Goal: Information Seeking & Learning: Learn about a topic

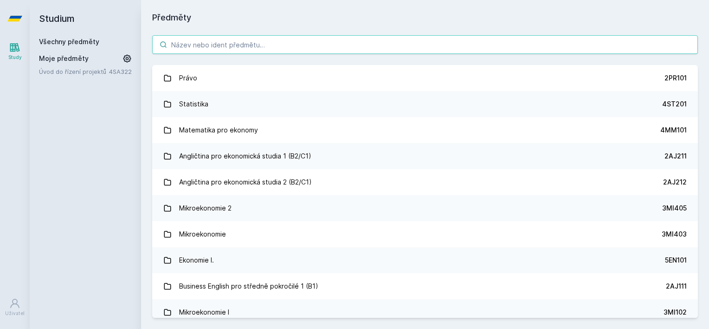
click at [264, 50] on input "search" at bounding box center [425, 44] width 546 height 19
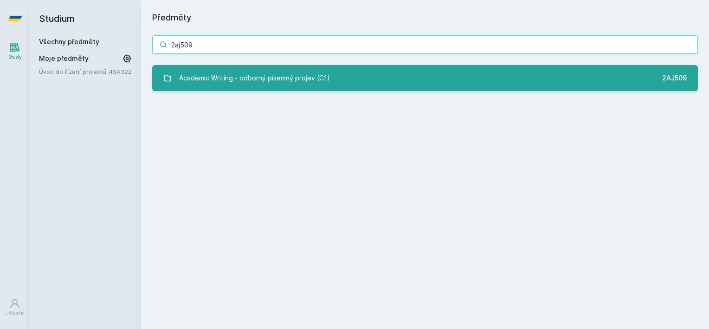
type input "2aj509"
click at [271, 84] on div "Academic Writing - odborný písemný projev (C1)" at bounding box center [254, 78] width 151 height 19
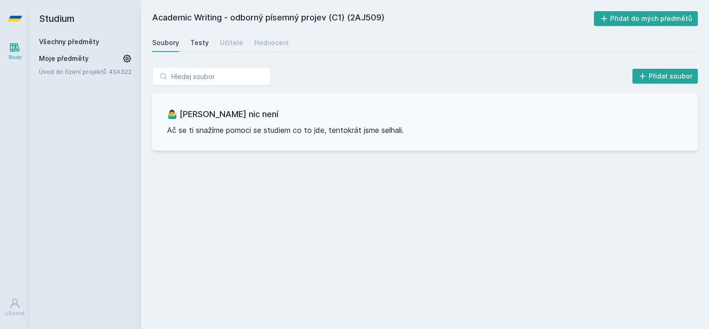
click at [199, 47] on div "Testy" at bounding box center [199, 42] width 19 height 9
click at [232, 43] on div "Učitelé" at bounding box center [231, 42] width 23 height 9
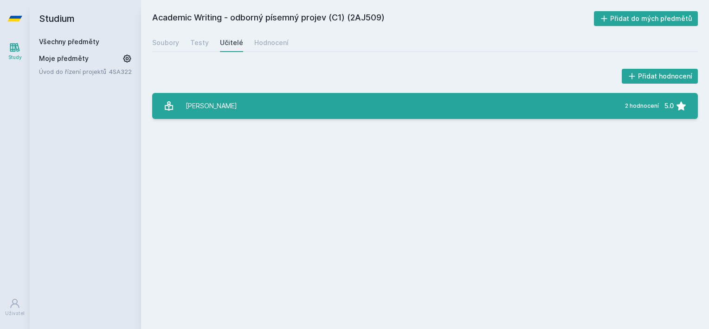
click at [269, 101] on link "[PERSON_NAME] 2 hodnocení 5.0" at bounding box center [425, 106] width 546 height 26
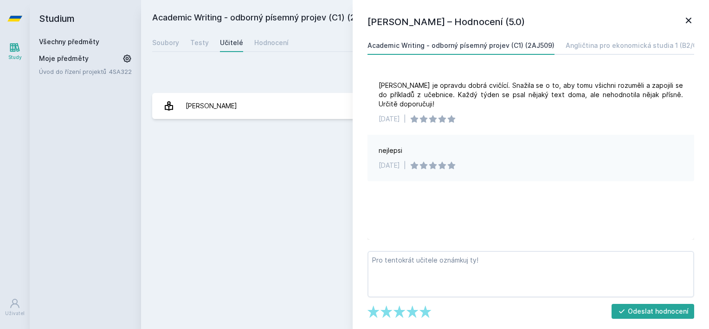
click at [689, 22] on icon at bounding box center [688, 20] width 11 height 11
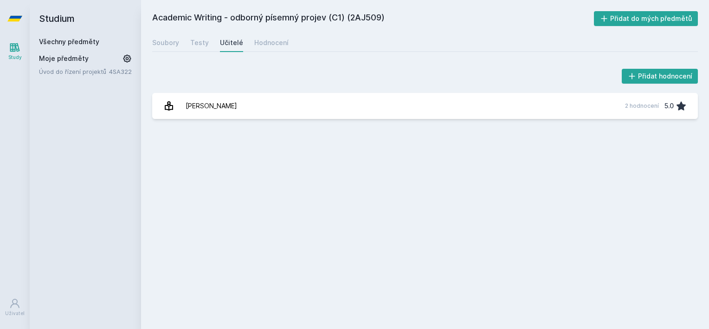
click at [289, 37] on div "Soubory Testy Učitelé Hodnocení" at bounding box center [425, 42] width 546 height 19
click at [278, 43] on div "Hodnocení" at bounding box center [271, 42] width 34 height 9
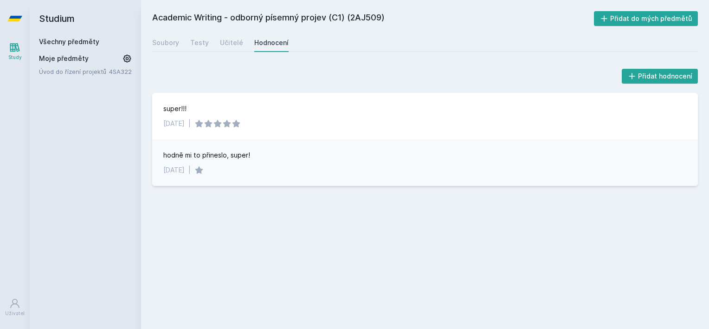
click at [93, 43] on link "Všechny předměty" at bounding box center [69, 42] width 60 height 8
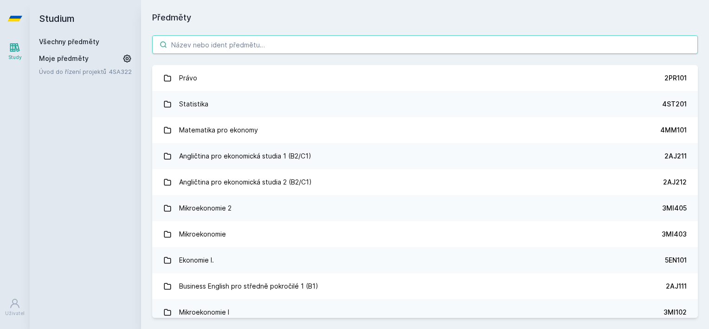
click at [279, 44] on input "search" at bounding box center [425, 44] width 546 height 19
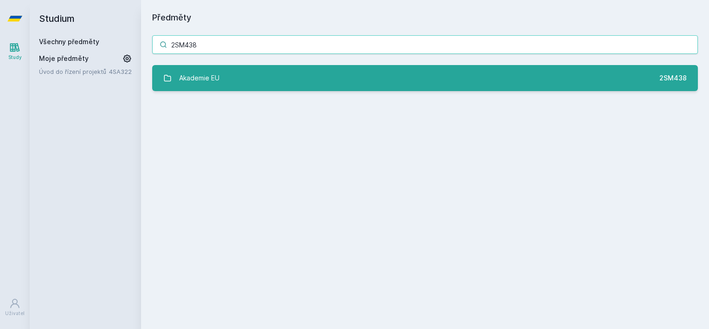
type input "2SM438"
click at [230, 86] on link "Akademie EU 2SM438" at bounding box center [425, 78] width 546 height 26
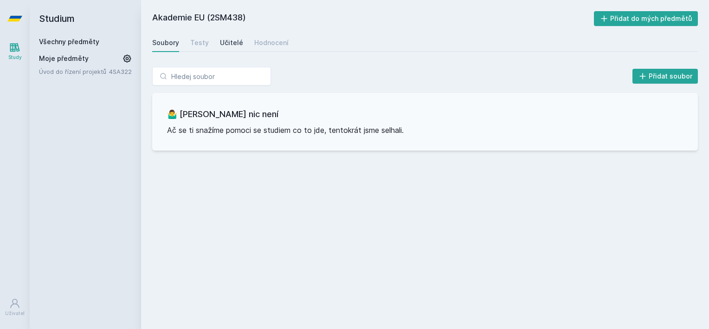
click at [224, 44] on div "Učitelé" at bounding box center [231, 42] width 23 height 9
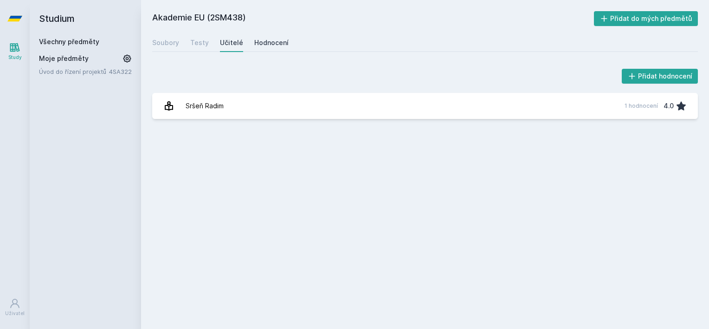
click at [273, 45] on div "Hodnocení" at bounding box center [271, 42] width 34 height 9
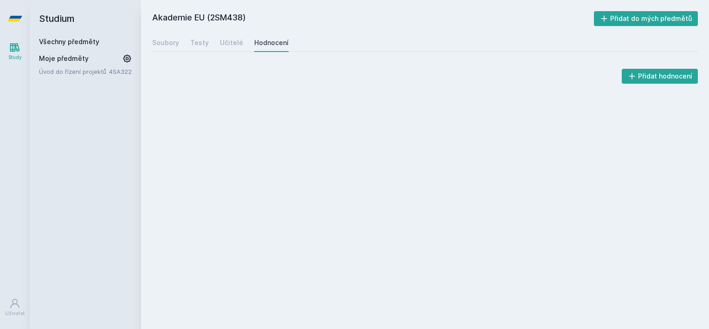
click at [245, 45] on div "Soubory Testy Učitelé Hodnocení" at bounding box center [425, 42] width 546 height 19
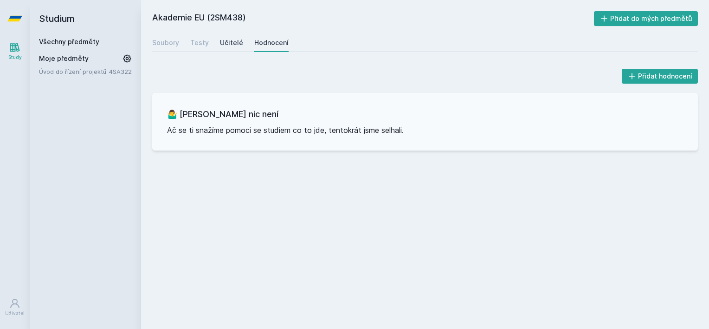
click at [233, 43] on div "Učitelé" at bounding box center [231, 42] width 23 height 9
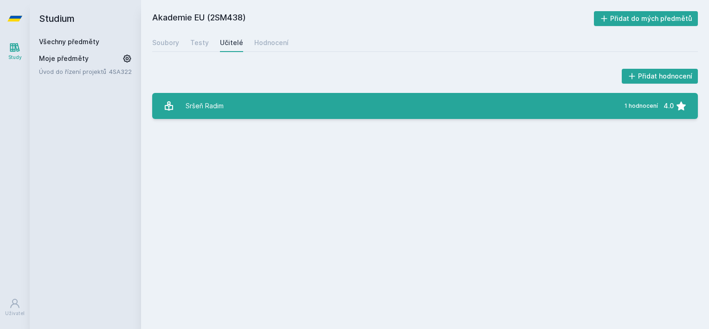
click at [228, 104] on link "Sršeň Radim 1 hodnocení 4.0" at bounding box center [425, 106] width 546 height 26
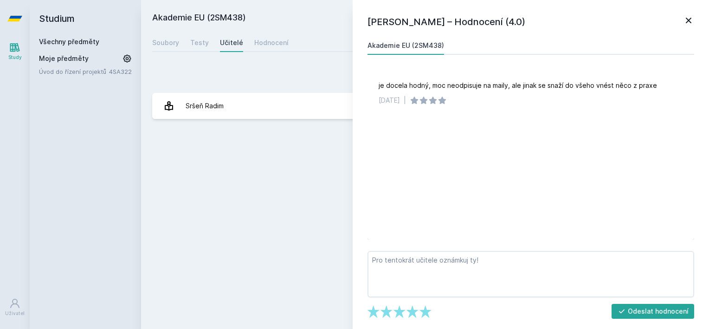
click at [689, 19] on icon at bounding box center [688, 20] width 11 height 11
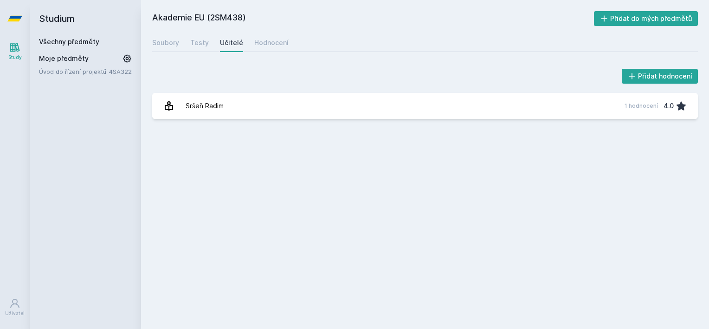
click at [86, 39] on link "Všechny předměty" at bounding box center [69, 42] width 60 height 8
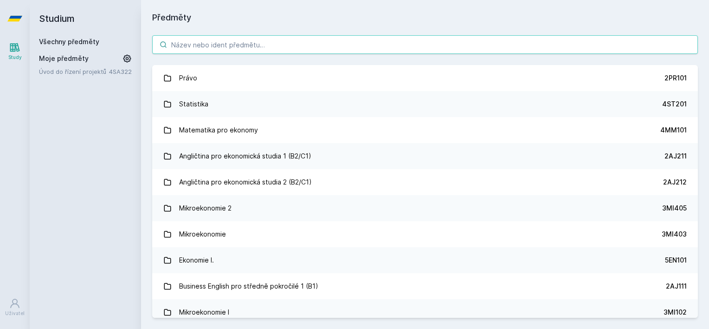
paste input "3MG527"
click at [232, 43] on input "3MG527" at bounding box center [425, 44] width 546 height 19
type input "3MG527"
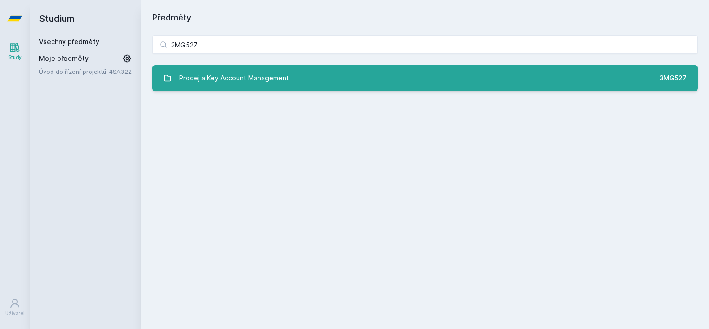
click at [226, 65] on link "Prodej a Key Account Management 3MG527" at bounding box center [425, 78] width 546 height 26
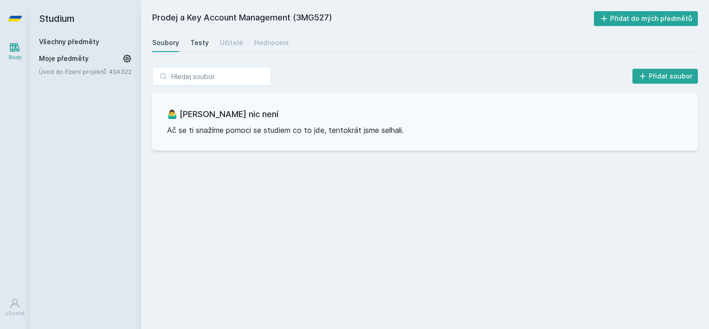
click at [198, 41] on div "Testy" at bounding box center [199, 42] width 19 height 9
click at [221, 41] on div "Učitelé" at bounding box center [231, 42] width 23 height 9
click at [262, 43] on div "Hodnocení" at bounding box center [271, 42] width 34 height 9
click at [86, 45] on div "Všechny předměty" at bounding box center [85, 41] width 93 height 9
click at [80, 43] on link "Všechny předměty" at bounding box center [69, 42] width 60 height 8
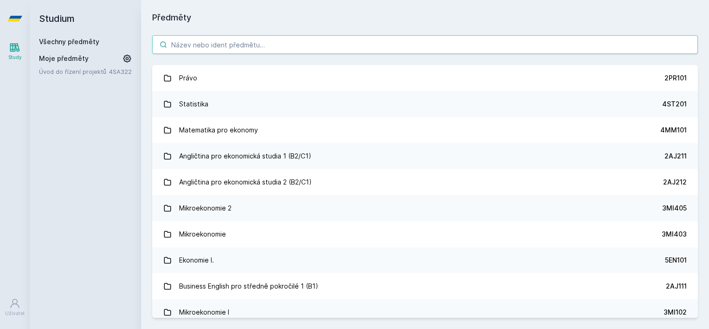
click at [265, 41] on input "search" at bounding box center [425, 44] width 546 height 19
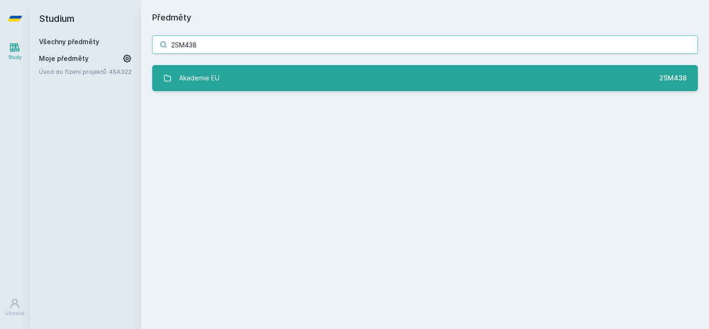
type input "2SM438"
click at [247, 71] on link "Akademie EU 2SM438" at bounding box center [425, 78] width 546 height 26
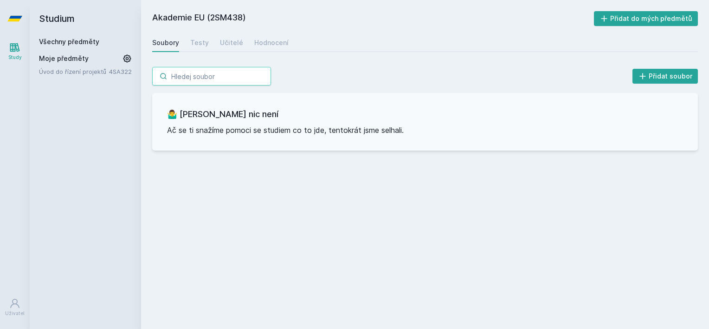
click at [247, 71] on input "search" at bounding box center [211, 76] width 119 height 19
click at [231, 55] on div "Akademie EU (2SM438) Přidat do mých předmětů [GEOGRAPHIC_DATA] Testy Učitelé Ho…" at bounding box center [425, 164] width 546 height 306
click at [226, 44] on div "Učitelé" at bounding box center [231, 42] width 23 height 9
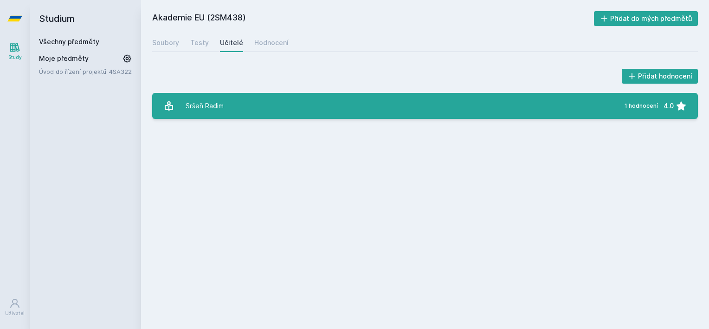
click at [219, 103] on div "Sršeň Radim" at bounding box center [205, 106] width 38 height 19
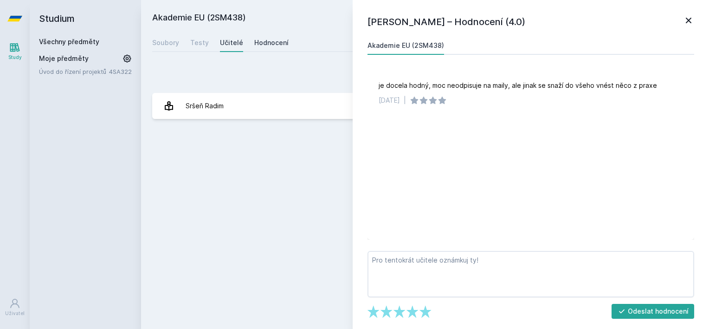
click at [268, 45] on div "Hodnocení" at bounding box center [271, 42] width 34 height 9
